Goal: Task Accomplishment & Management: Manage account settings

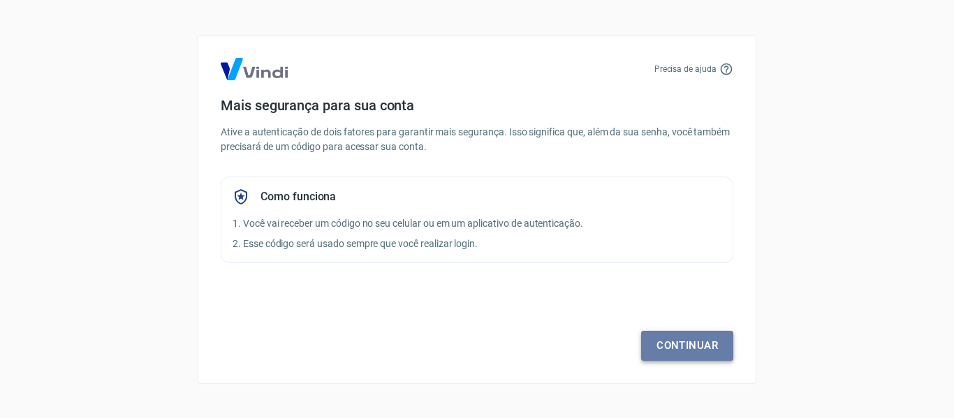
click at [687, 349] on link "Continuar" at bounding box center [687, 345] width 92 height 29
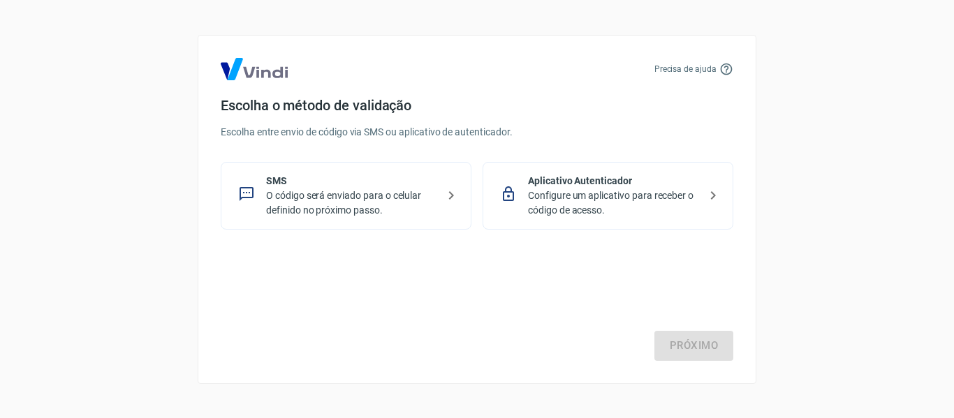
click at [394, 199] on p "O código será enviado para o celular definido no próximo passo." at bounding box center [351, 203] width 171 height 29
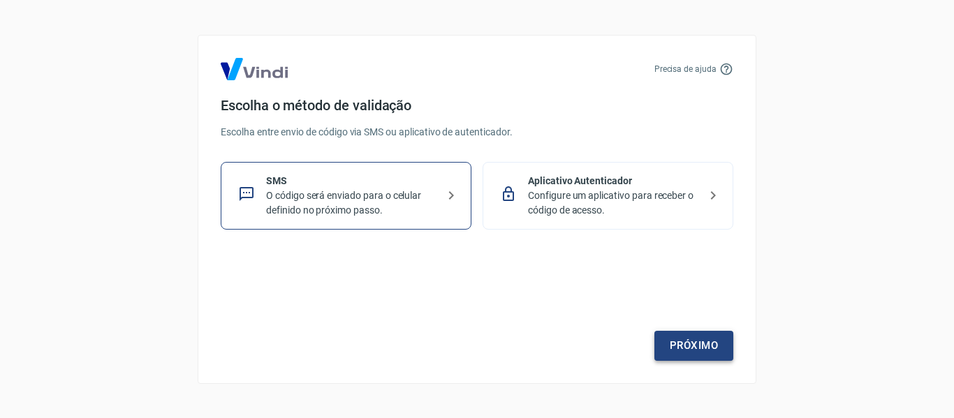
click at [692, 344] on link "Próximo" at bounding box center [694, 345] width 79 height 29
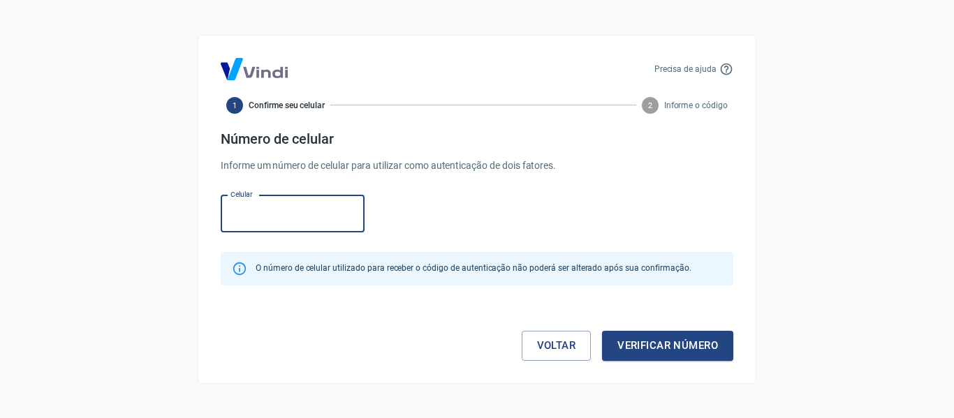
click at [288, 214] on input "Celular" at bounding box center [293, 214] width 144 height 37
type input "(41) 98891-1110"
click at [689, 346] on button "Verificar número" at bounding box center [667, 345] width 131 height 29
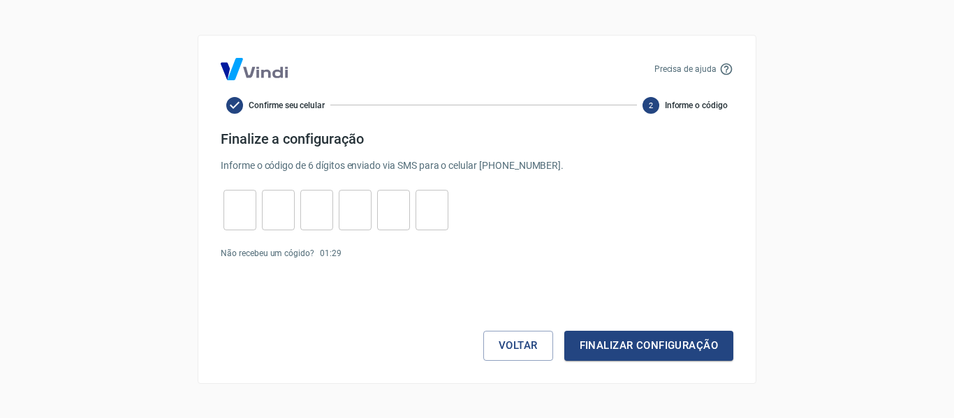
click at [227, 211] on input "tel" at bounding box center [240, 210] width 33 height 30
type input "3"
type input "6"
type input "3"
type input "7"
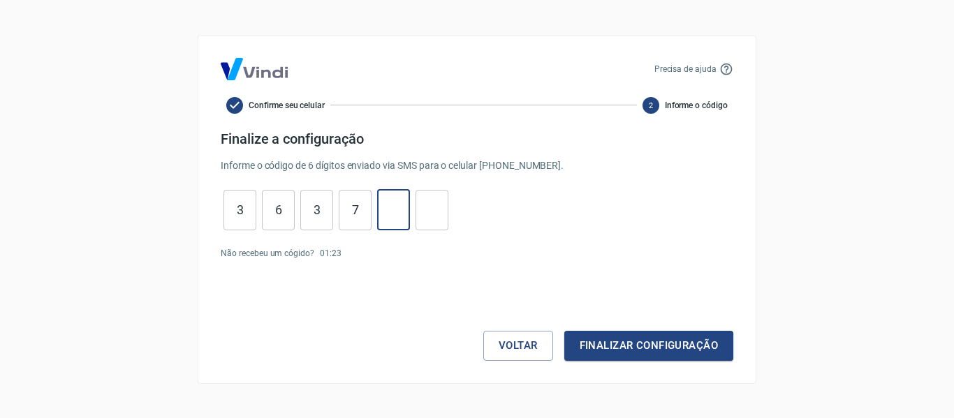
type input "6"
type input "7"
click at [673, 349] on button "Finalizar configuração" at bounding box center [648, 345] width 169 height 29
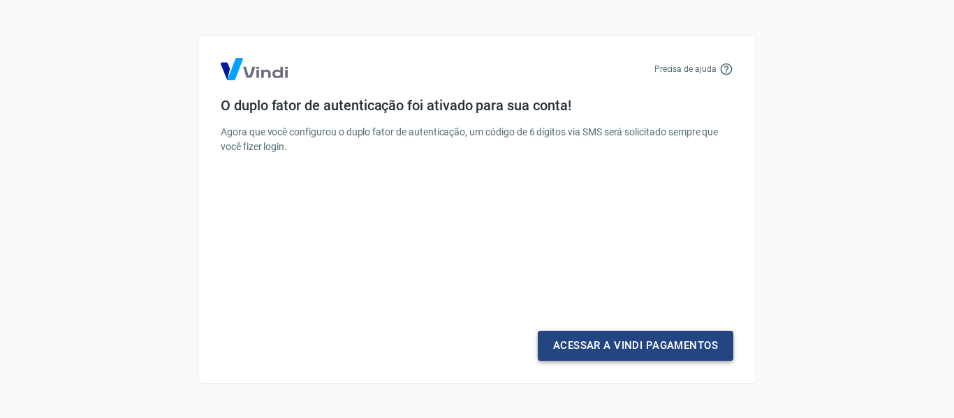
click at [658, 351] on link "Acessar a Vindi Pagamentos" at bounding box center [636, 345] width 196 height 29
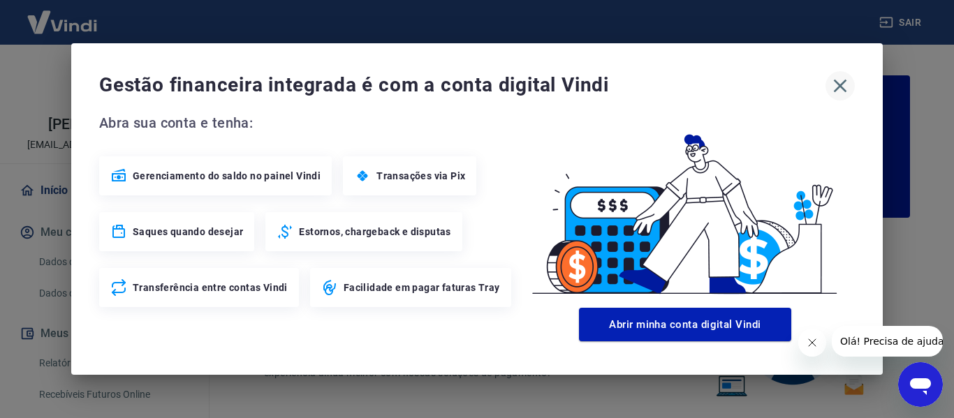
click at [842, 85] on icon "button" at bounding box center [840, 86] width 13 height 13
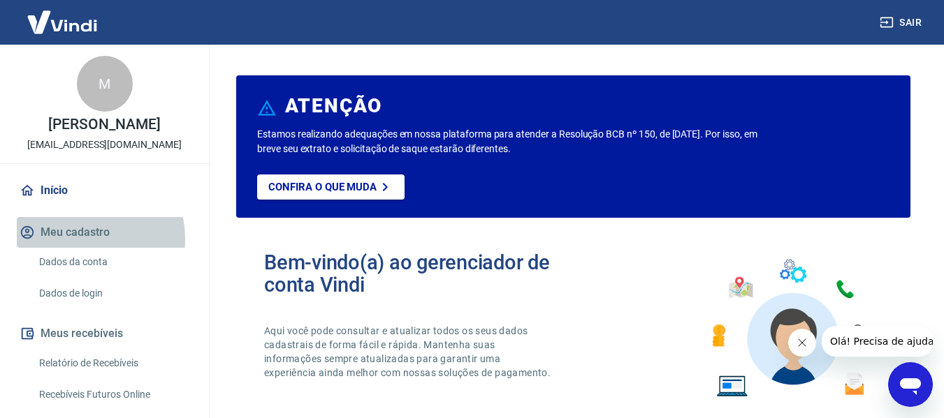
click at [77, 240] on button "Meu cadastro" at bounding box center [104, 232] width 175 height 31
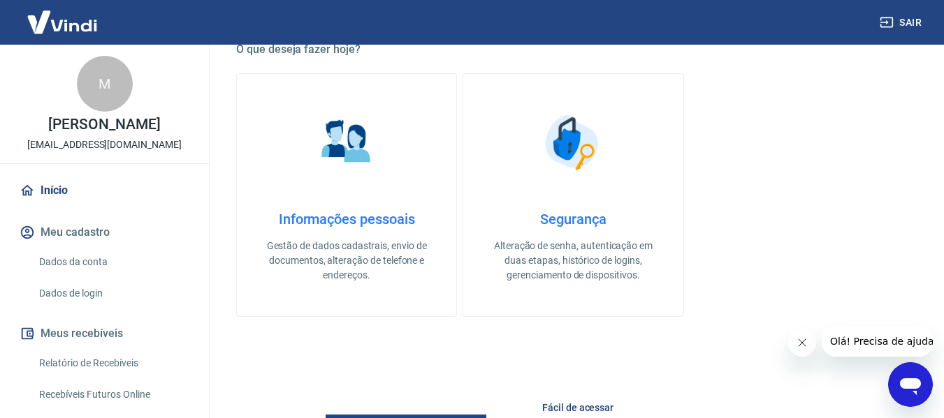
scroll to position [419, 0]
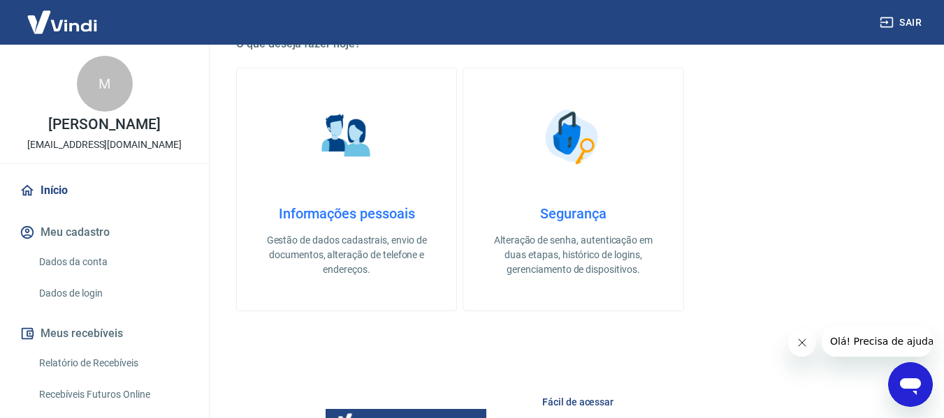
click at [49, 263] on link "Dados da conta" at bounding box center [113, 262] width 159 height 29
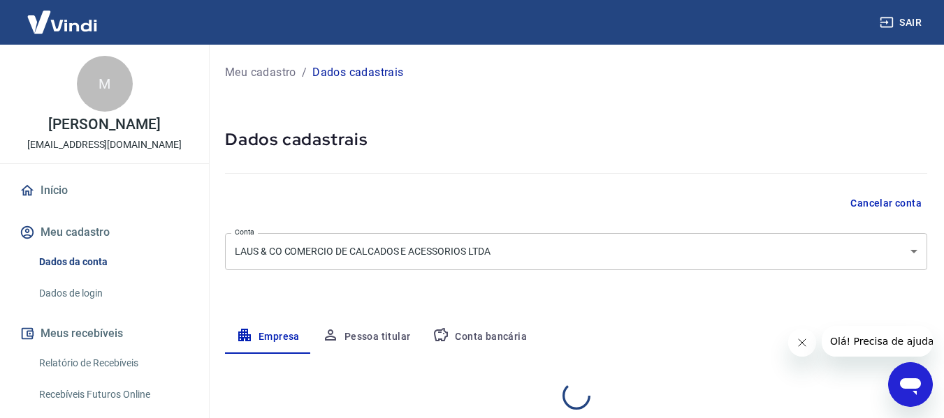
select select "SC"
select select "business"
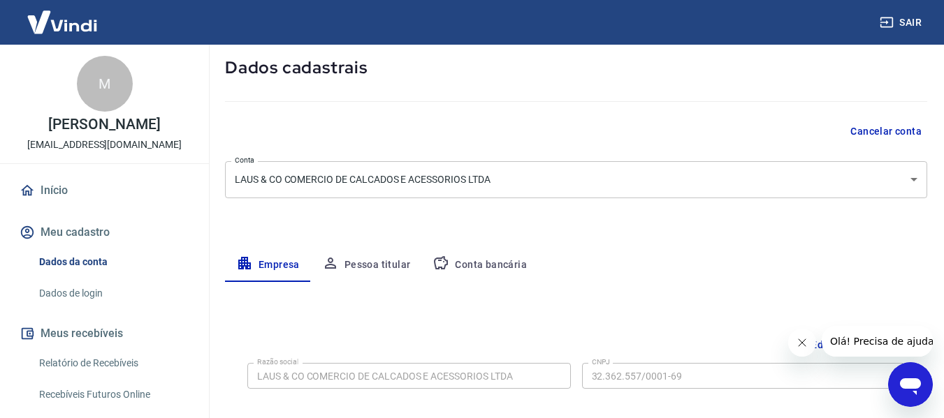
scroll to position [210, 0]
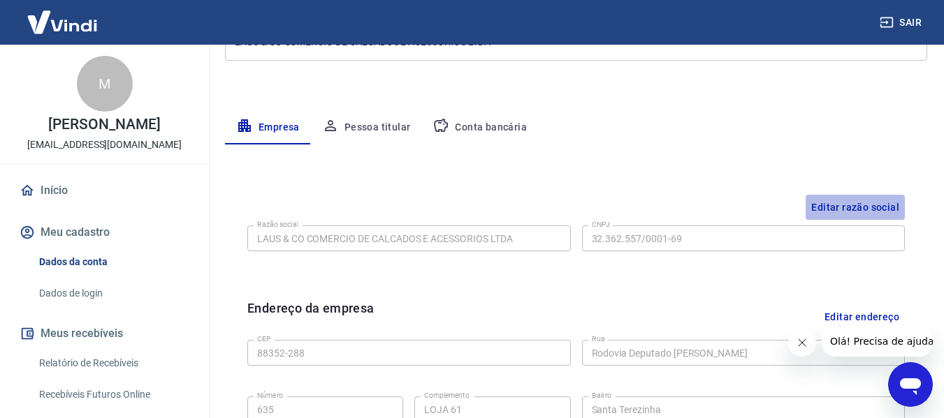
click at [875, 210] on button "Editar razão social" at bounding box center [854, 208] width 99 height 26
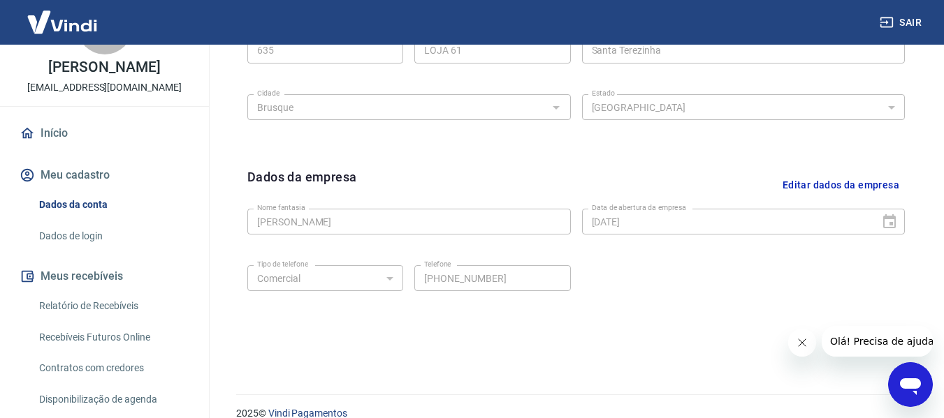
scroll to position [136, 0]
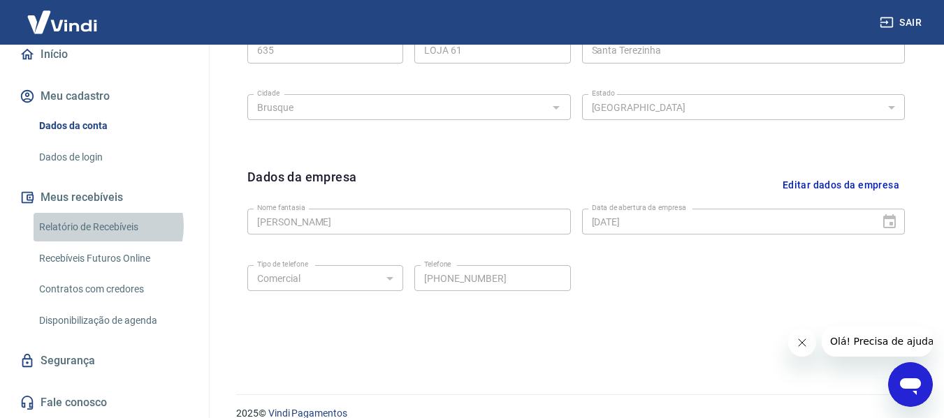
click at [108, 226] on link "Relatório de Recebíveis" at bounding box center [113, 227] width 159 height 29
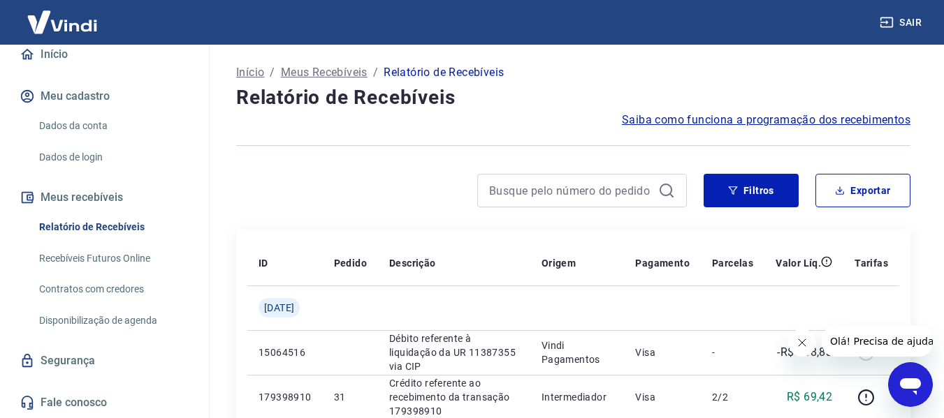
click at [103, 258] on link "Recebíveis Futuros Online" at bounding box center [113, 259] width 159 height 29
click at [65, 128] on link "Dados da conta" at bounding box center [113, 126] width 159 height 29
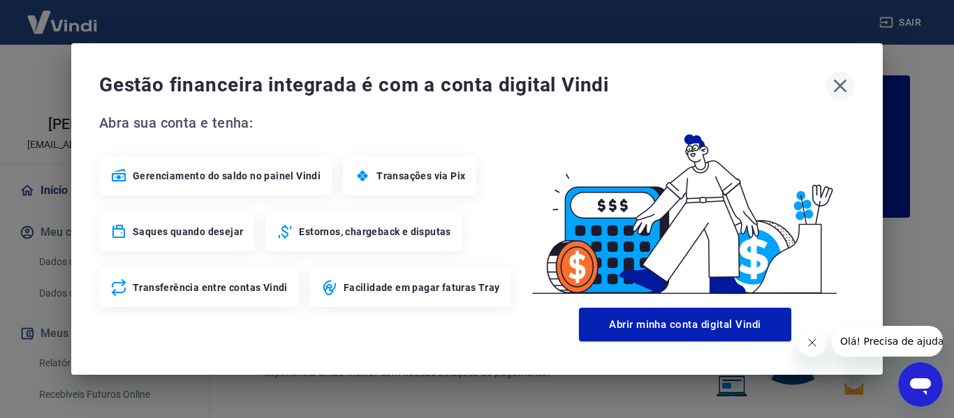
click at [838, 82] on icon "button" at bounding box center [840, 86] width 22 height 22
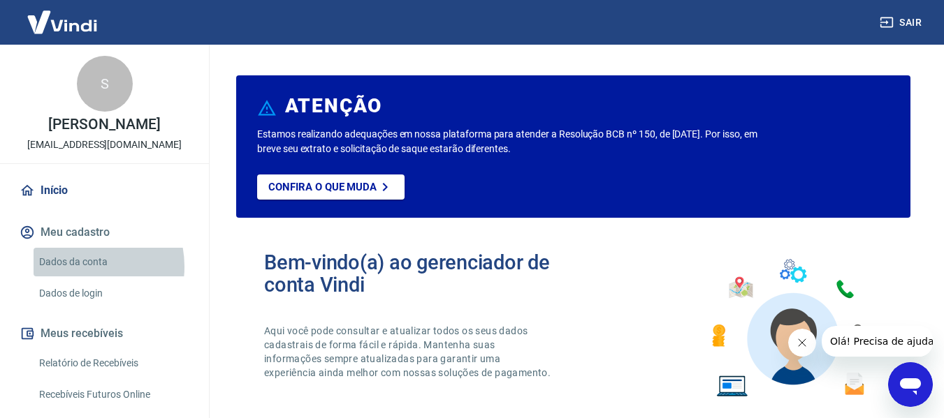
click at [78, 267] on link "Dados da conta" at bounding box center [113, 262] width 159 height 29
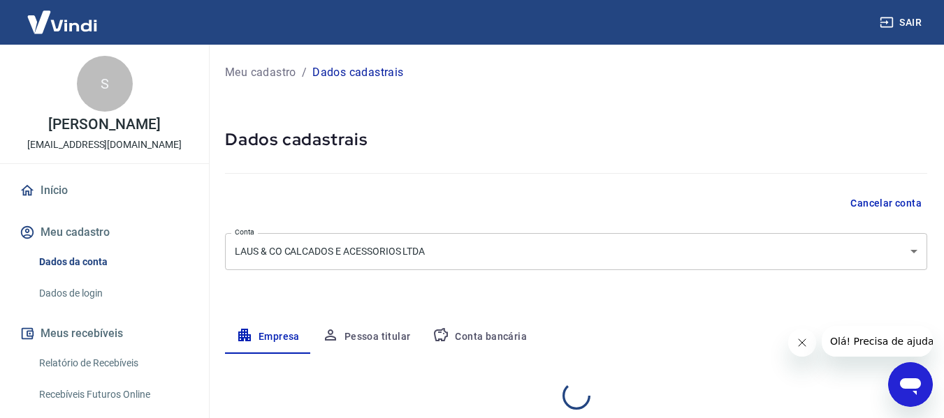
select select "SC"
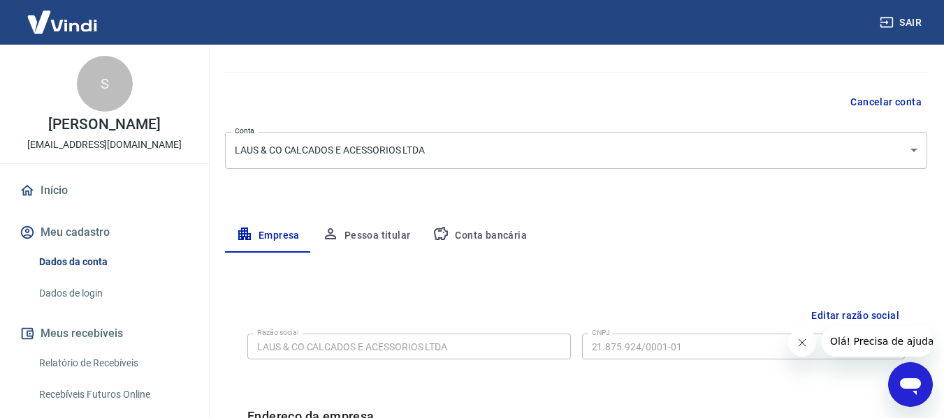
scroll to position [140, 0]
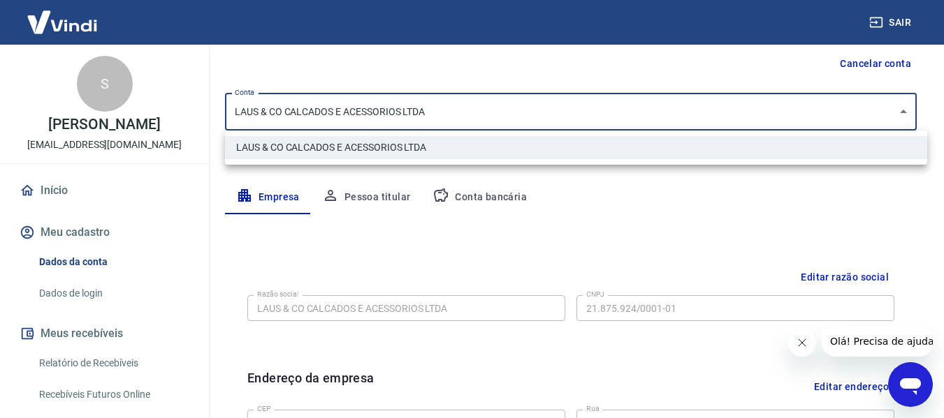
click at [590, 125] on body "Sair S Sueli Cordeiro lau@uselaus.com.br Início Meu cadastro Dados da conta Dad…" at bounding box center [472, 69] width 944 height 418
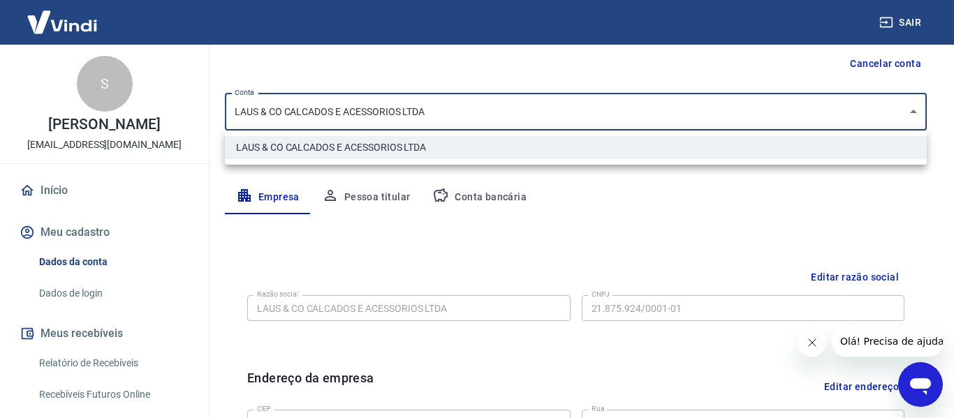
click at [588, 109] on div at bounding box center [477, 209] width 954 height 418
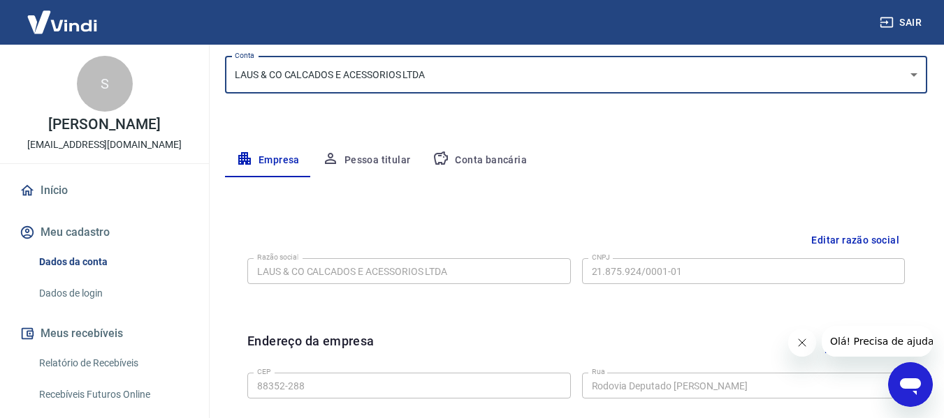
scroll to position [210, 0]
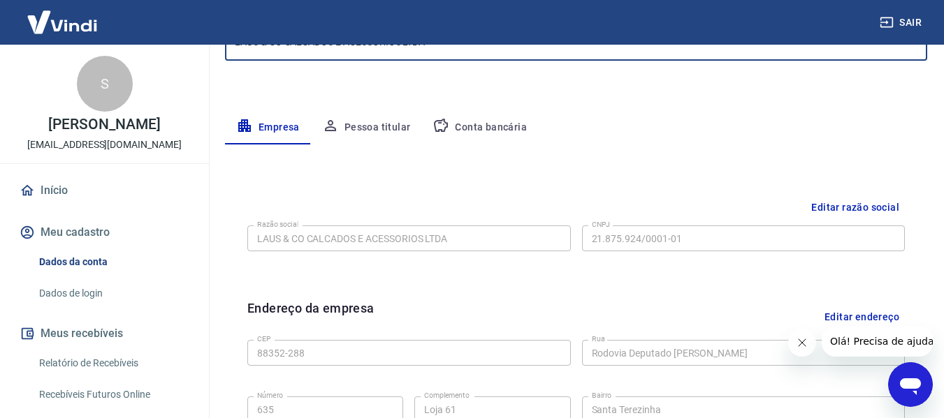
click at [856, 207] on button "Editar razão social" at bounding box center [854, 208] width 99 height 26
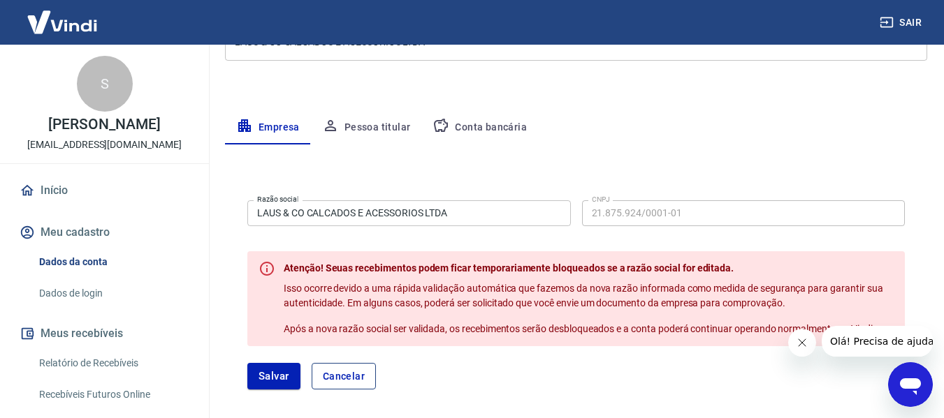
click at [340, 378] on button "Cancelar" at bounding box center [344, 376] width 64 height 27
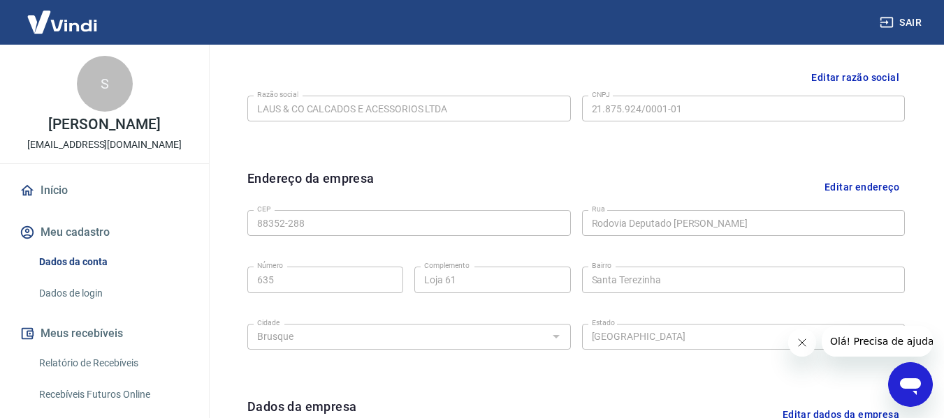
scroll to position [419, 0]
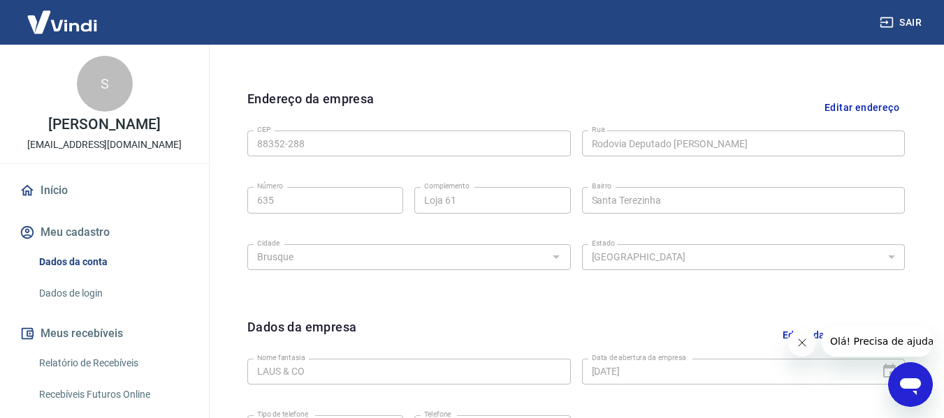
click at [907, 99] on div "Endereço da empresa Editar endereço CEP 88352-288 CEP Rua Rodovia Deputado Antô…" at bounding box center [576, 192] width 680 height 228
click at [885, 109] on button "Editar endereço" at bounding box center [862, 107] width 86 height 36
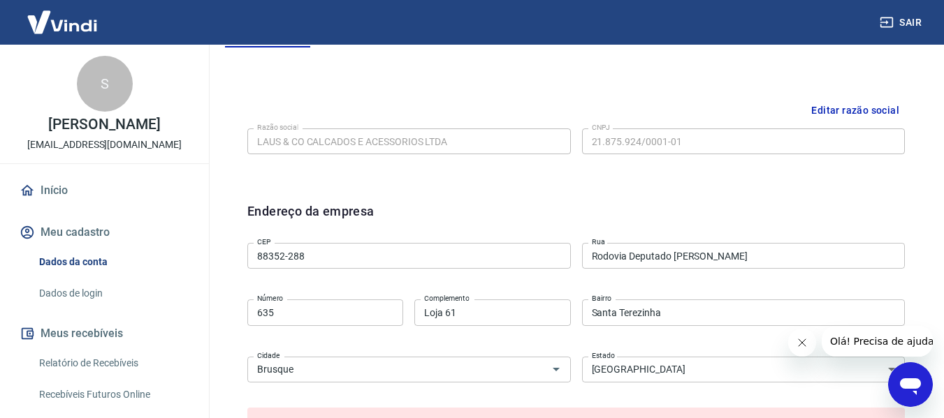
scroll to position [279, 0]
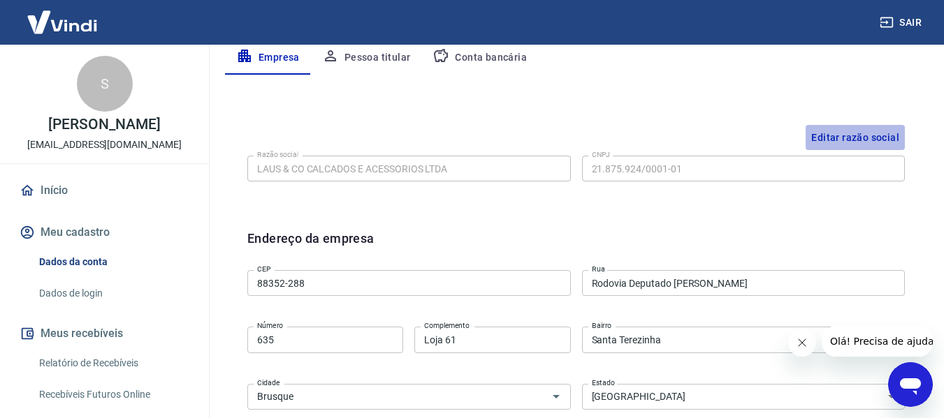
click at [849, 136] on button "Editar razão social" at bounding box center [854, 138] width 99 height 26
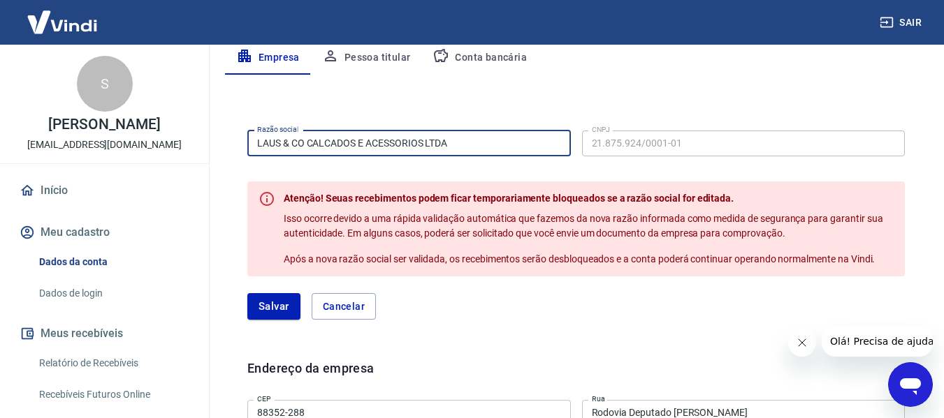
drag, startPoint x: 479, startPoint y: 146, endPoint x: 239, endPoint y: 159, distance: 239.9
click at [242, 160] on div "Razão social LAUS & CO CALCADOS E ACESSORIOS LTDA Razão social CNPJ 21.875.924/…" at bounding box center [576, 231] width 680 height 234
click at [238, 159] on div "Razão social LAUS & CO CALCADOS E ACESSORIOS LTDA Razão social CNPJ 21.875.924/…" at bounding box center [576, 231] width 680 height 234
drag, startPoint x: 425, startPoint y: 146, endPoint x: 220, endPoint y: 158, distance: 205.0
click at [220, 158] on div "Meu cadastro / Dados cadastrais Dados cadastrais Cancelar conta Conta LAUS & CO…" at bounding box center [576, 358] width 736 height 1187
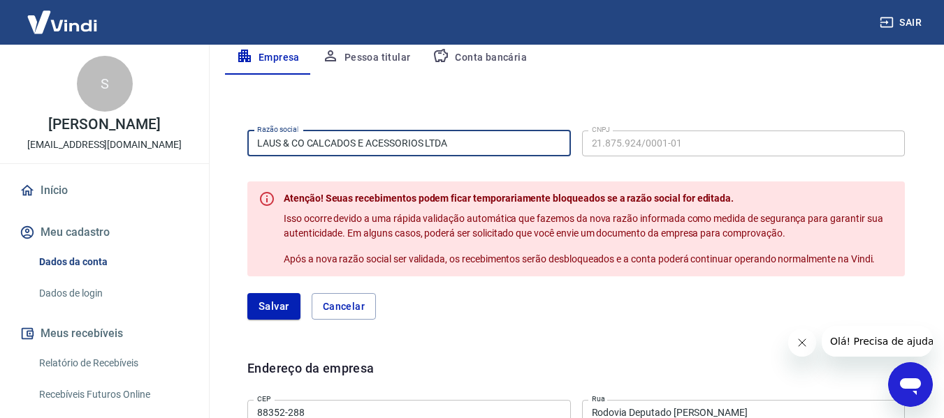
paste input "DISTRIBUIDORA DE CALCADOS E ACESSORIOS LG"
type input "DISTRIBUIDORA DE CALCADOS E ACESSORIOS LG LTDA"
click at [277, 313] on button "Salvar" at bounding box center [273, 306] width 53 height 27
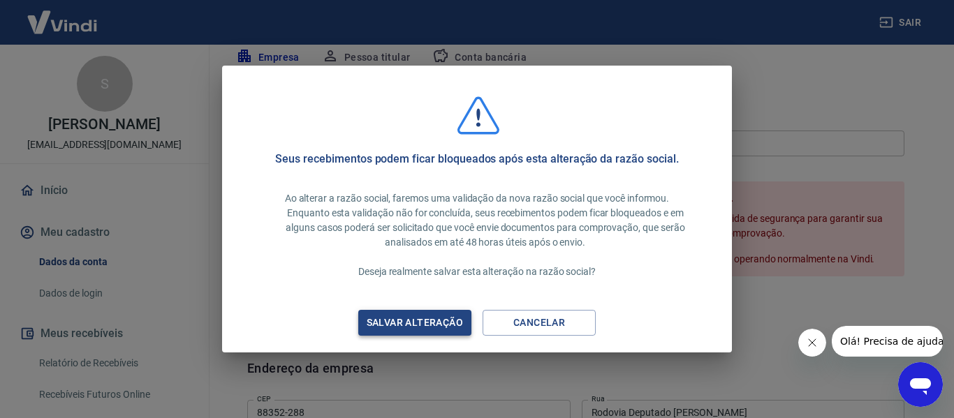
click at [431, 324] on div "Salvar alteração" at bounding box center [415, 322] width 130 height 17
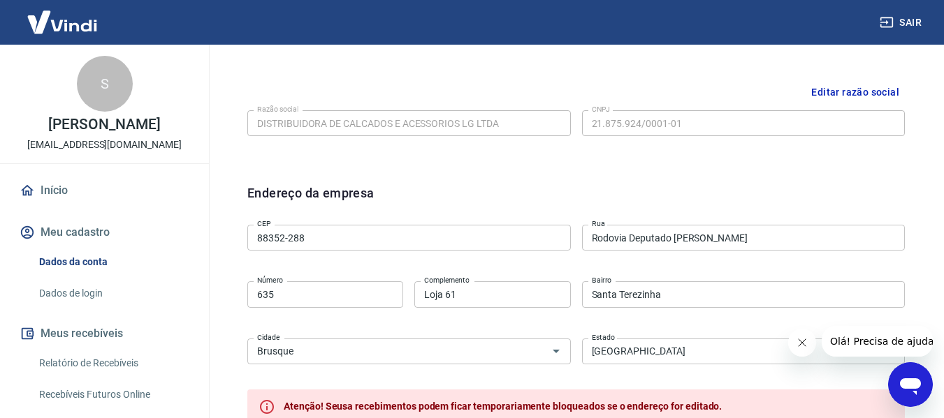
scroll to position [349, 0]
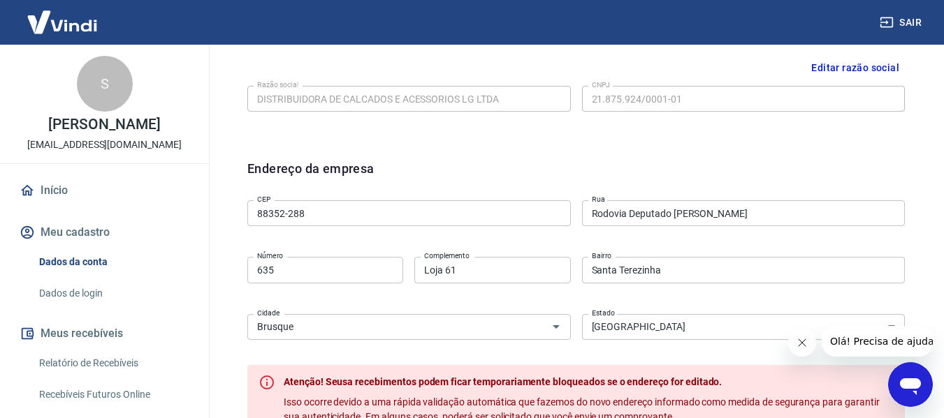
drag, startPoint x: 284, startPoint y: 215, endPoint x: 245, endPoint y: 216, distance: 38.4
click at [245, 216] on div "Endereço da empresa CEP 88352-288 CEP Rua Rodovia Deputado Antônio Heil Rua Núm…" at bounding box center [576, 339] width 680 height 383
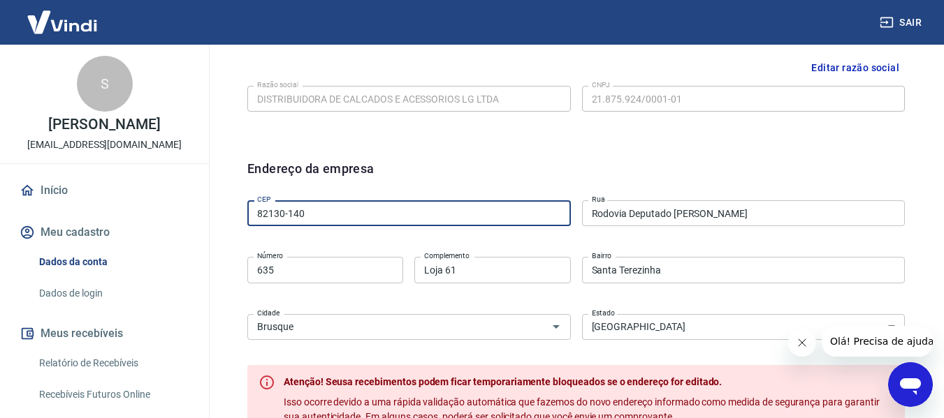
type input "82130-140"
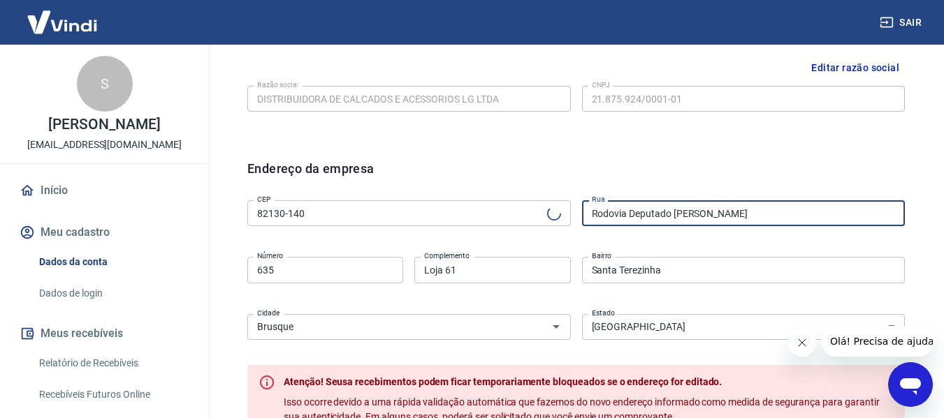
type input "Rua Manoel Oyola"
type input "Abranches"
select select "PR"
type input "Curitiba"
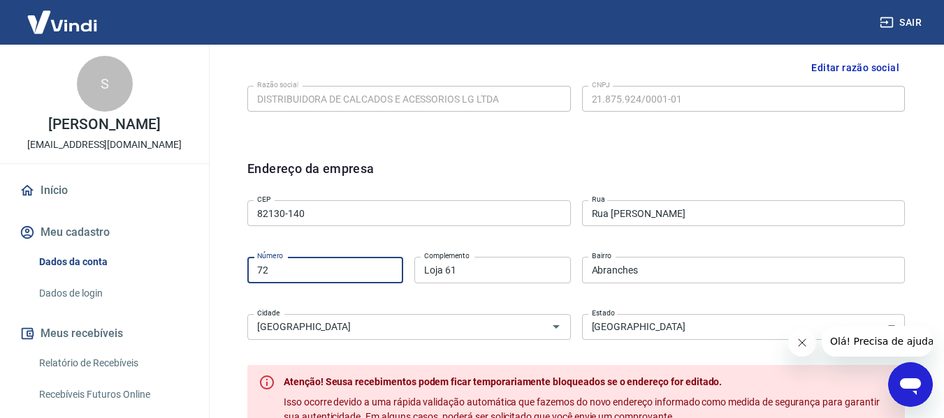
type input "72"
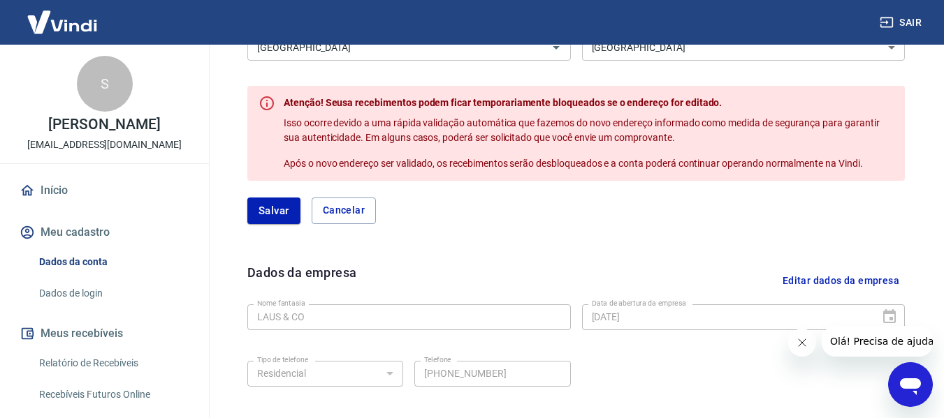
click at [274, 192] on form "Endereço da empresa CEP 82130-140 CEP Rua Rua Manoel Oyola Rua Número 72 Número…" at bounding box center [575, 52] width 657 height 344
click at [275, 207] on button "Salvar" at bounding box center [273, 211] width 53 height 27
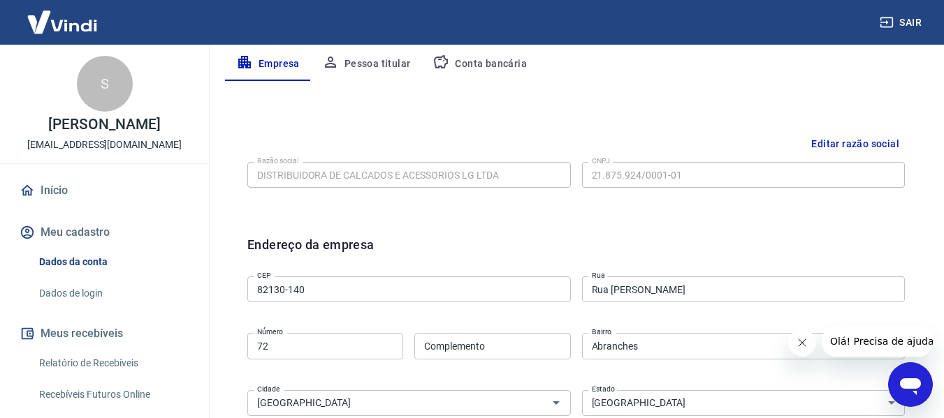
select select "PR"
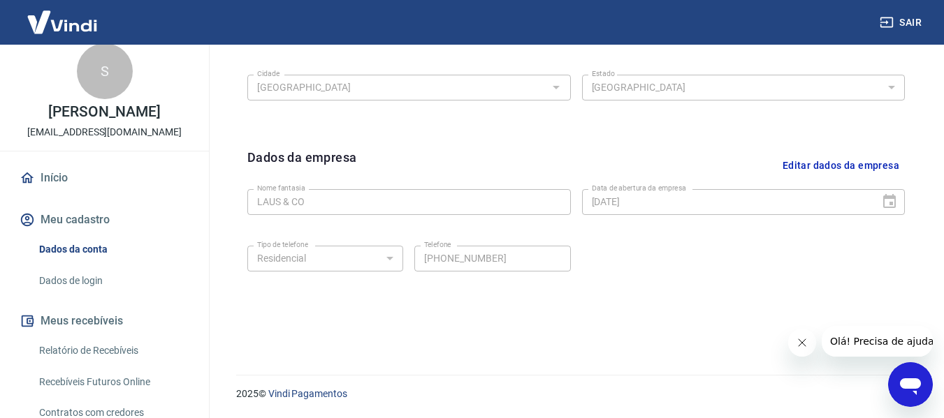
scroll to position [0, 0]
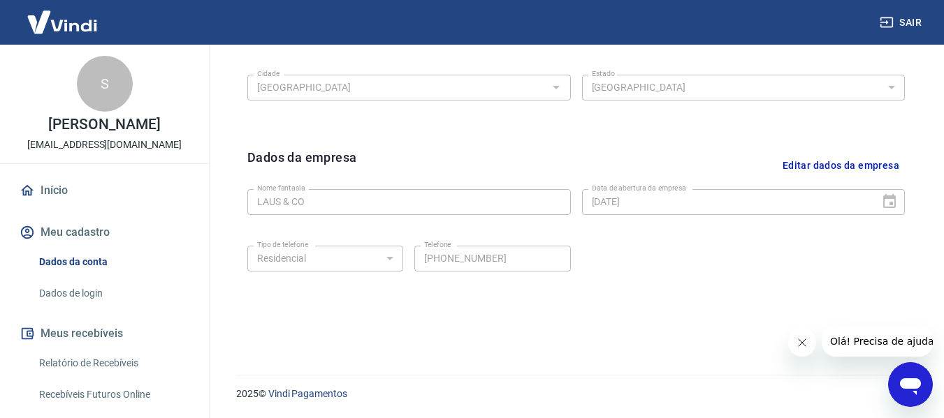
click at [43, 181] on link "Início" at bounding box center [104, 190] width 175 height 31
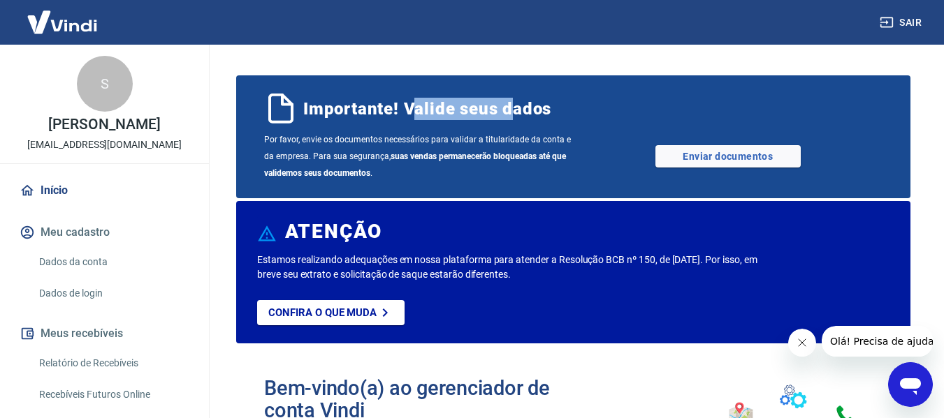
drag, startPoint x: 409, startPoint y: 110, endPoint x: 520, endPoint y: 108, distance: 111.1
click at [516, 110] on span "Importante! Valide seus dados" at bounding box center [427, 109] width 248 height 22
click at [539, 105] on span "Importante! Valide seus dados" at bounding box center [427, 109] width 248 height 22
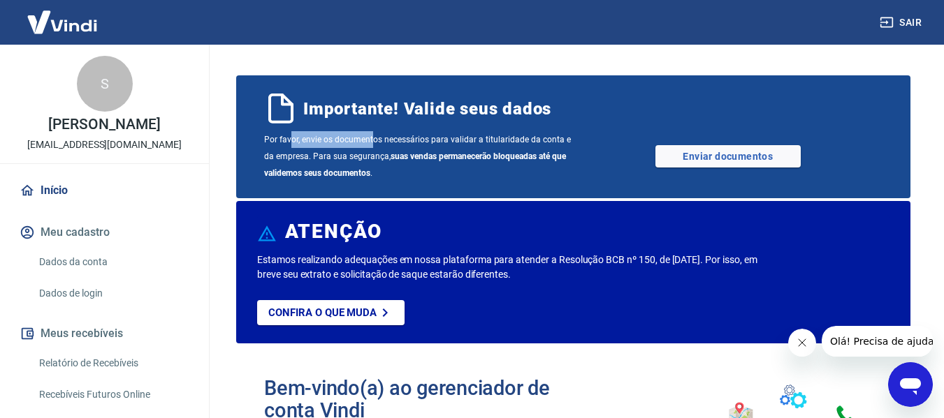
drag, startPoint x: 290, startPoint y: 145, endPoint x: 443, endPoint y: 142, distance: 153.0
click at [379, 143] on span "Por favor, envie os documentos necessários para validar a titularidade da conta…" at bounding box center [418, 156] width 309 height 50
click at [443, 142] on span "Por favor, envie os documentos necessários para validar a titularidade da conta…" at bounding box center [418, 156] width 309 height 50
click at [460, 139] on span "Por favor, envie os documentos necessários para validar a titularidade da conta…" at bounding box center [418, 156] width 309 height 50
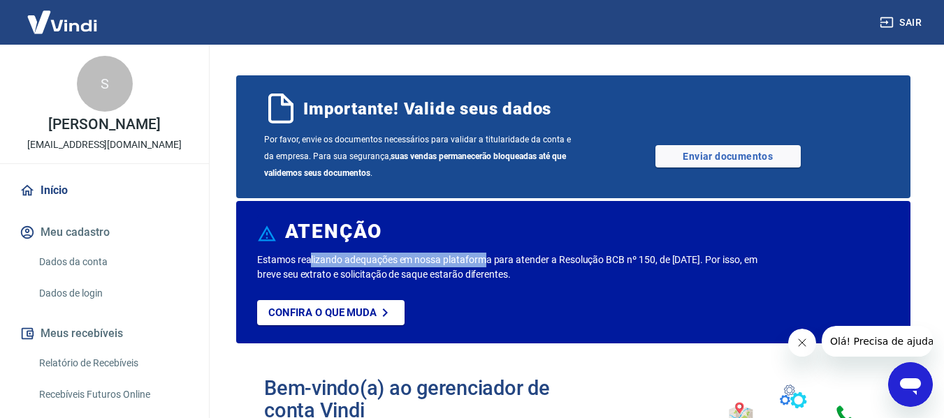
drag, startPoint x: 312, startPoint y: 265, endPoint x: 483, endPoint y: 265, distance: 170.5
click at [483, 265] on p "Estamos realizando adequações em nossa plataforma para atender a Resolução BCB …" at bounding box center [510, 267] width 506 height 29
click at [495, 264] on p "Estamos realizando adequações em nossa plataforma para atender a Resolução BCB …" at bounding box center [510, 267] width 506 height 29
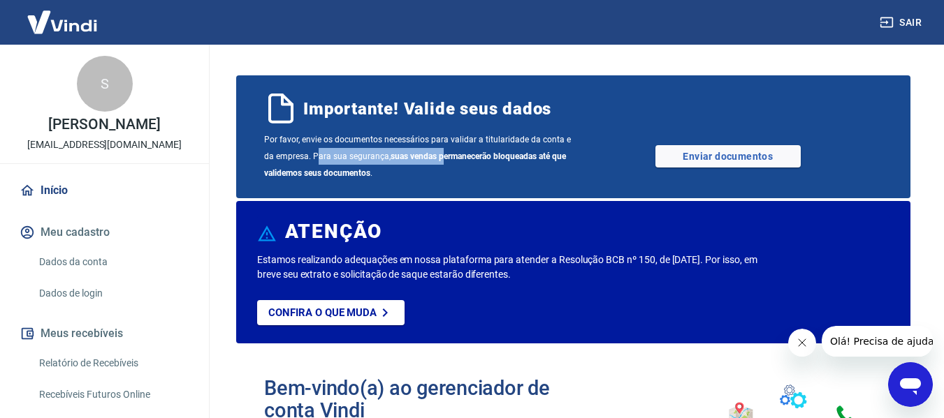
drag, startPoint x: 316, startPoint y: 154, endPoint x: 464, endPoint y: 153, distance: 148.1
click at [451, 156] on span "Por favor, envie os documentos necessários para validar a titularidade da conta…" at bounding box center [418, 156] width 309 height 50
click at [502, 143] on span "Por favor, envie os documentos necessários para validar a titularidade da conta…" at bounding box center [418, 156] width 309 height 50
drag, startPoint x: 282, startPoint y: 140, endPoint x: 355, endPoint y: 139, distance: 73.4
click at [355, 139] on span "Por favor, envie os documentos necessários para validar a titularidade da conta…" at bounding box center [418, 156] width 309 height 50
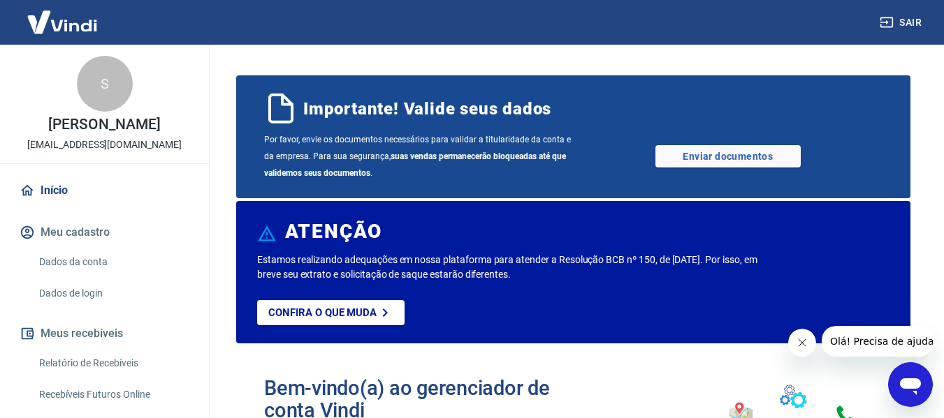
click at [421, 140] on span "Por favor, envie os documentos necessários para validar a titularidade da conta…" at bounding box center [418, 156] width 309 height 50
drag, startPoint x: 400, startPoint y: 162, endPoint x: 562, endPoint y: 162, distance: 162.1
click at [562, 162] on span "Por favor, envie os documentos necessários para validar a titularidade da conta…" at bounding box center [418, 156] width 309 height 50
click at [563, 162] on span "Por favor, envie os documentos necessários para validar a titularidade da conta…" at bounding box center [418, 156] width 309 height 50
drag, startPoint x: 277, startPoint y: 139, endPoint x: 468, endPoint y: 142, distance: 191.4
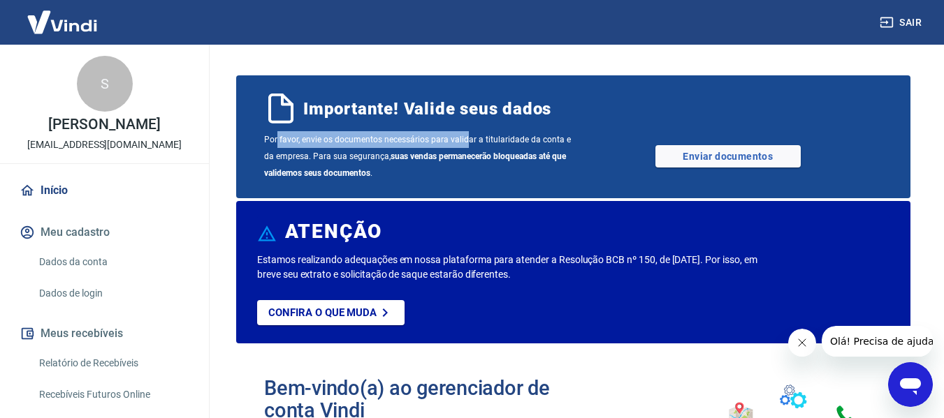
click at [468, 142] on span "Por favor, envie os documentos necessários para validar a titularidade da conta…" at bounding box center [418, 156] width 309 height 50
click at [708, 159] on link "Enviar documentos" at bounding box center [727, 156] width 145 height 22
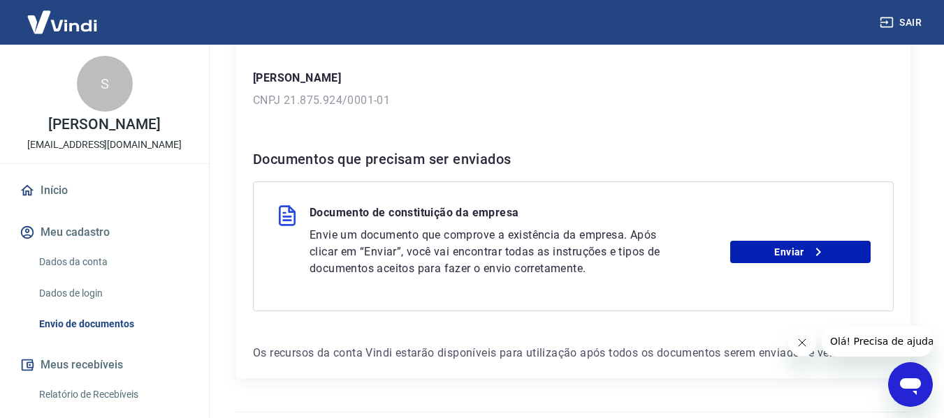
scroll to position [247, 0]
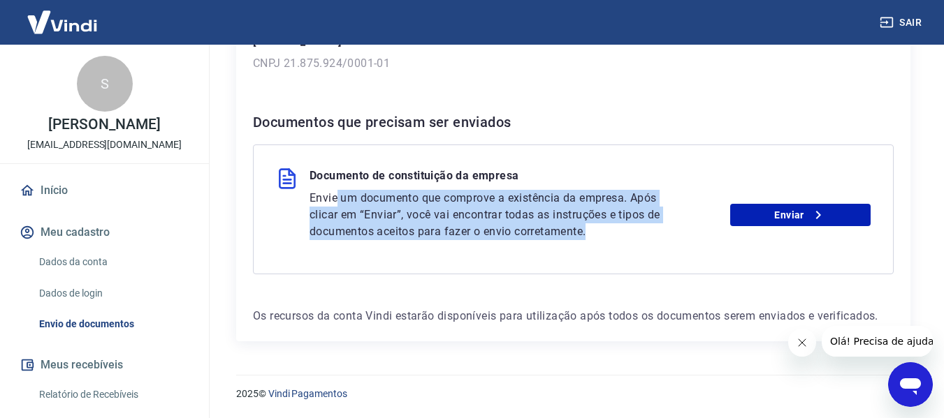
drag, startPoint x: 339, startPoint y: 202, endPoint x: 621, endPoint y: 228, distance: 283.5
click at [621, 228] on p "Envie um documento que comprove a existência da empresa. Após clicar em “Enviar…" at bounding box center [491, 215] width 365 height 50
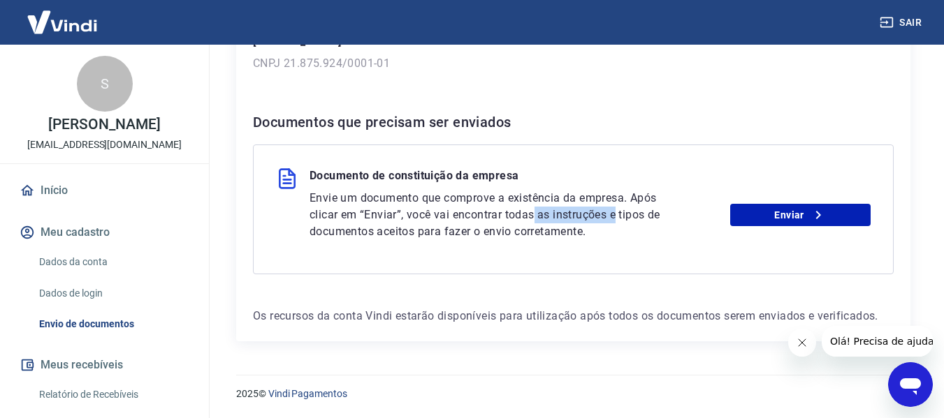
drag, startPoint x: 534, startPoint y: 212, endPoint x: 617, endPoint y: 212, distance: 82.4
click at [617, 212] on p "Envie um documento que comprove a existência da empresa. Após clicar em “Enviar…" at bounding box center [491, 215] width 365 height 50
click at [648, 220] on p "Envie um documento que comprove a existência da empresa. Após clicar em “Enviar…" at bounding box center [491, 215] width 365 height 50
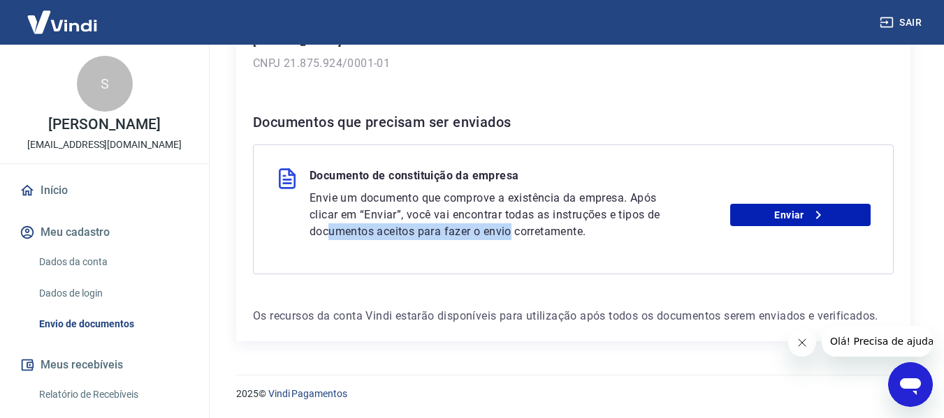
drag, startPoint x: 328, startPoint y: 226, endPoint x: 513, endPoint y: 225, distance: 185.1
click at [513, 225] on p "Envie um documento que comprove a existência da empresa. Após clicar em “Enviar…" at bounding box center [491, 215] width 365 height 50
click at [574, 235] on p "Envie um documento que comprove a existência da empresa. Após clicar em “Enviar…" at bounding box center [491, 215] width 365 height 50
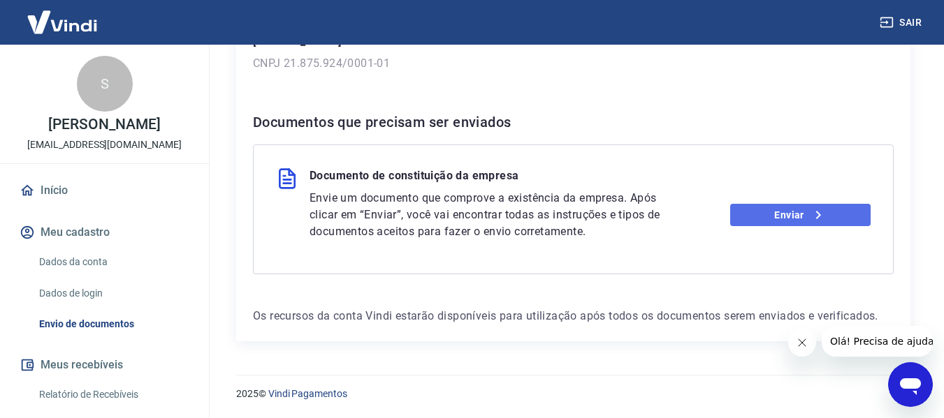
click at [822, 219] on icon at bounding box center [818, 215] width 17 height 17
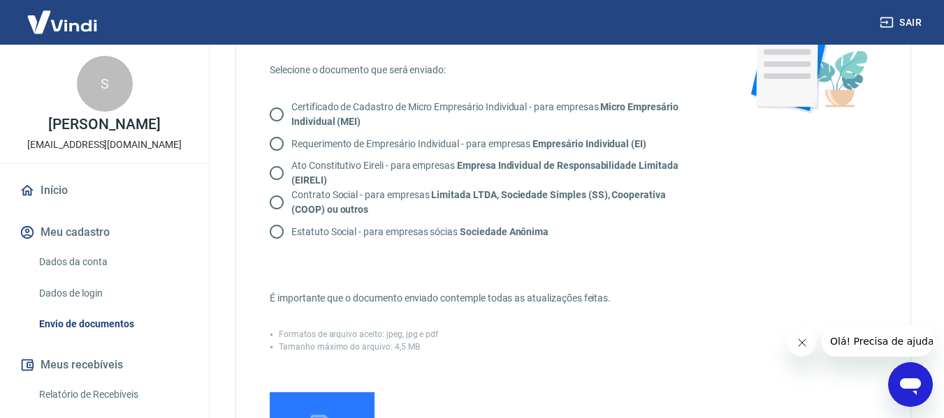
scroll to position [140, 0]
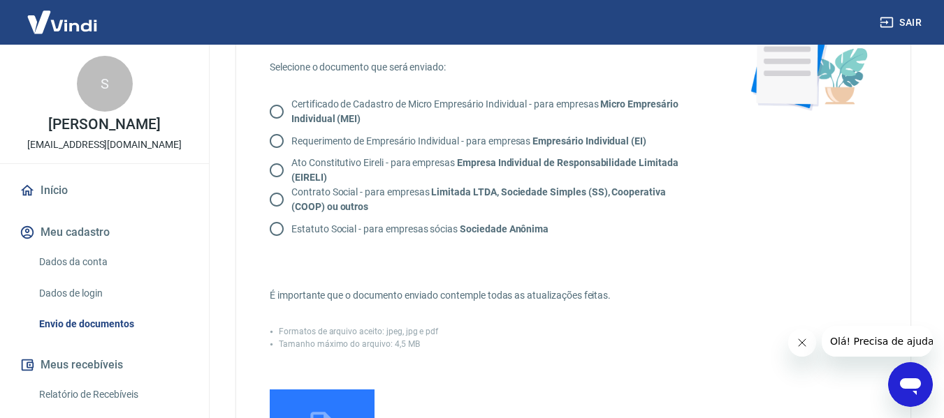
click at [355, 192] on p "Contrato Social - para empresas Limitada LTDA, Sociedade Simples (SS), Cooperat…" at bounding box center [491, 199] width 401 height 29
click at [291, 192] on input "Contrato Social - para empresas Limitada LTDA, Sociedade Simples (SS), Cooperat…" at bounding box center [276, 199] width 29 height 29
radio input "true"
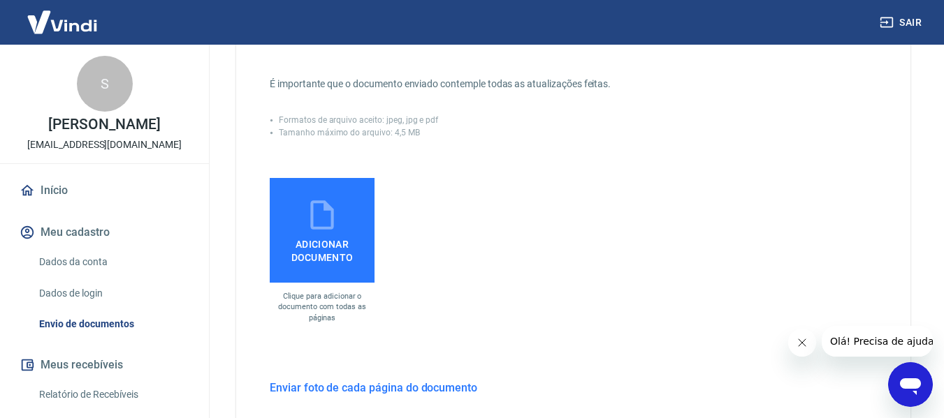
scroll to position [318, 0]
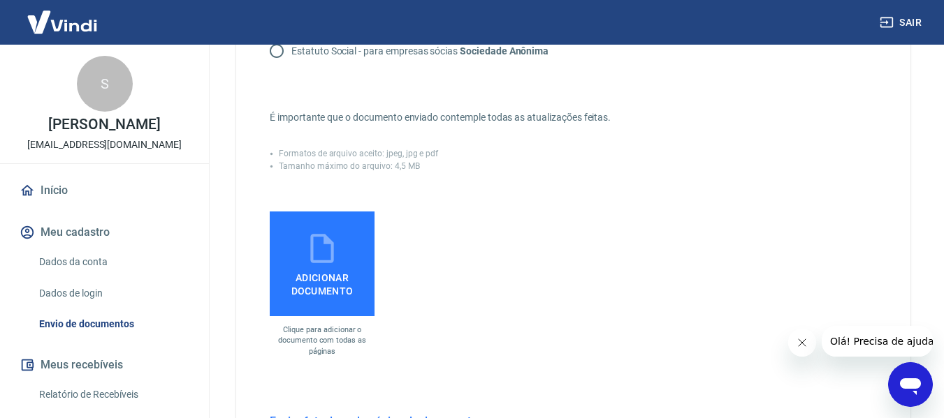
click at [359, 280] on span "Adicionar documento" at bounding box center [322, 281] width 94 height 31
click at [0, 0] on input "Adicionar documento" at bounding box center [0, 0] width 0 height 0
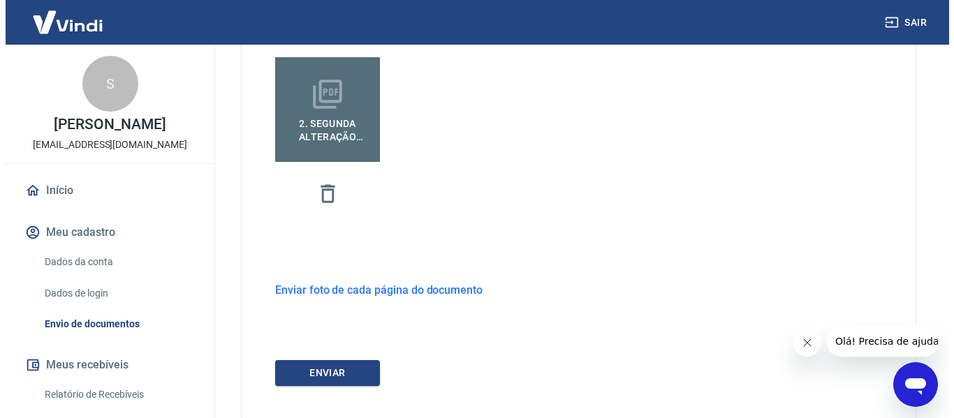
scroll to position [527, 0]
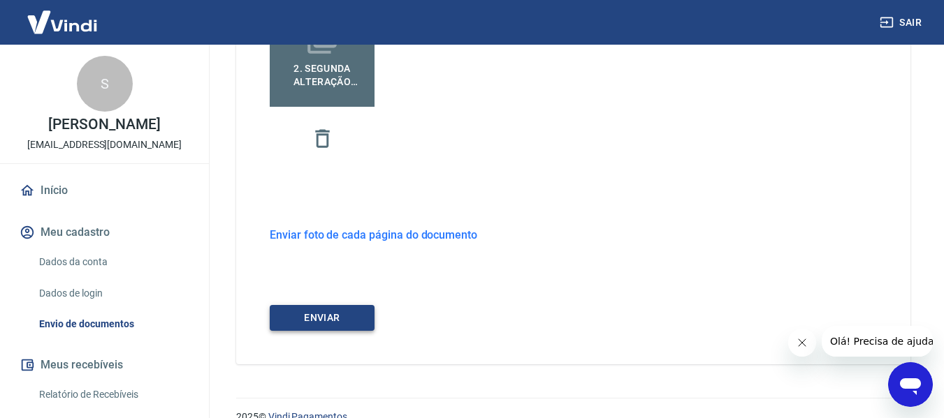
click at [337, 321] on button "ENVIAR" at bounding box center [322, 318] width 105 height 26
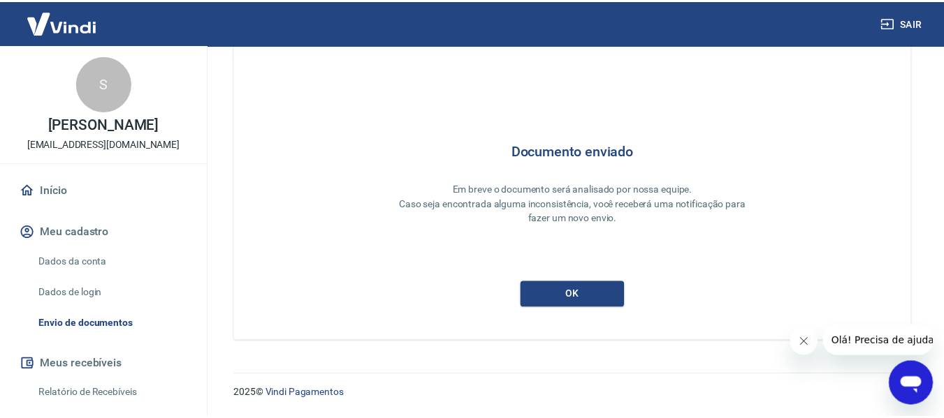
scroll to position [43, 0]
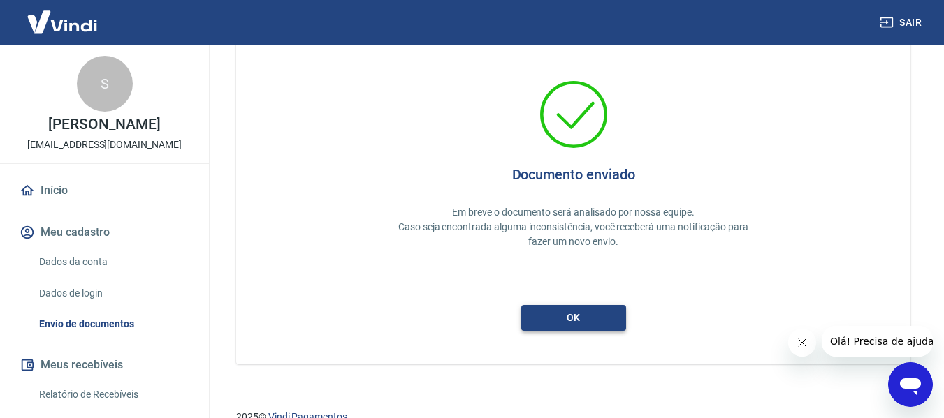
click at [588, 322] on button "ok" at bounding box center [573, 318] width 105 height 26
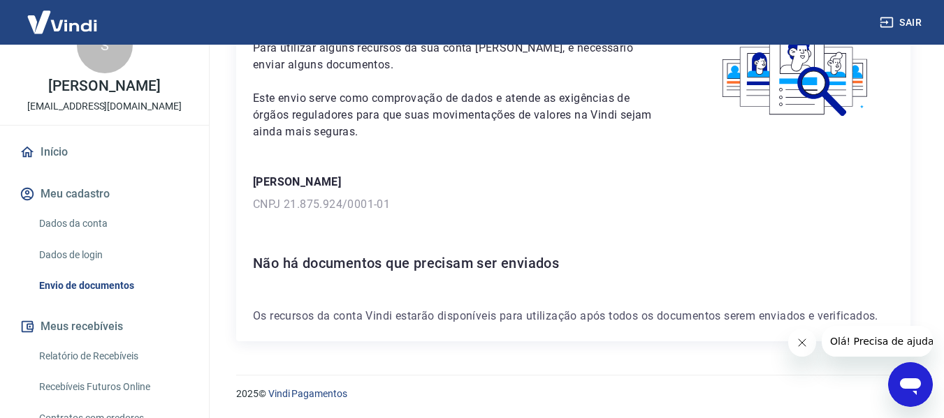
scroll to position [168, 0]
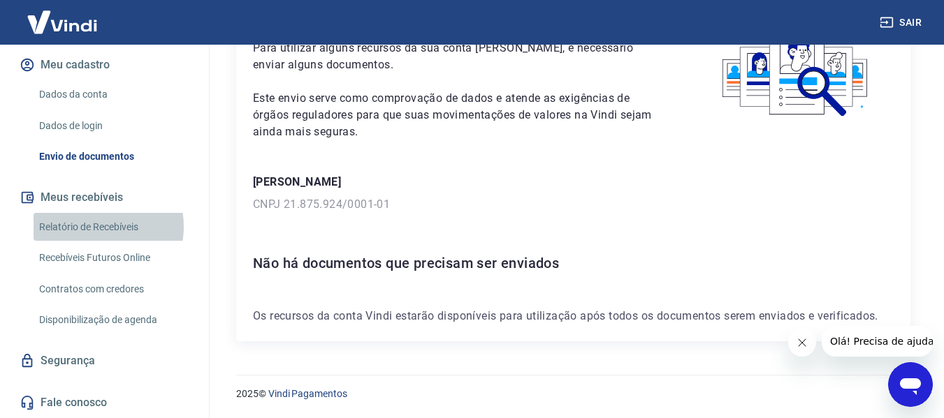
click at [91, 226] on link "Relatório de Recebíveis" at bounding box center [113, 227] width 159 height 29
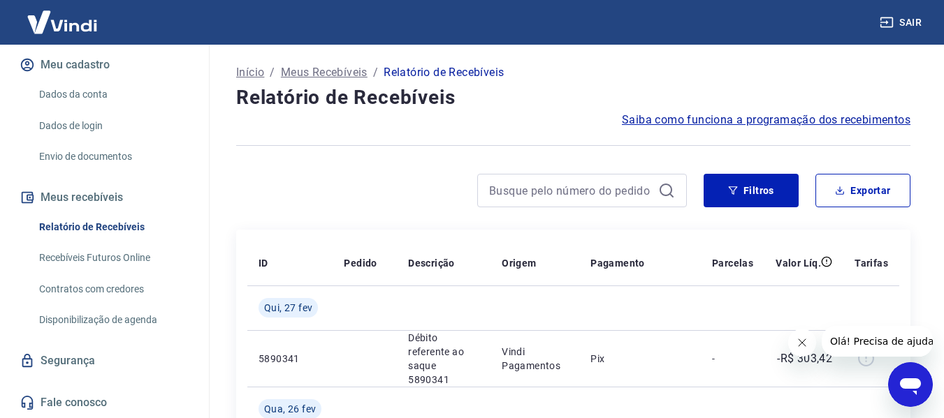
click at [100, 263] on link "Recebíveis Futuros Online" at bounding box center [113, 258] width 159 height 29
